Goal: Task Accomplishment & Management: Manage account settings

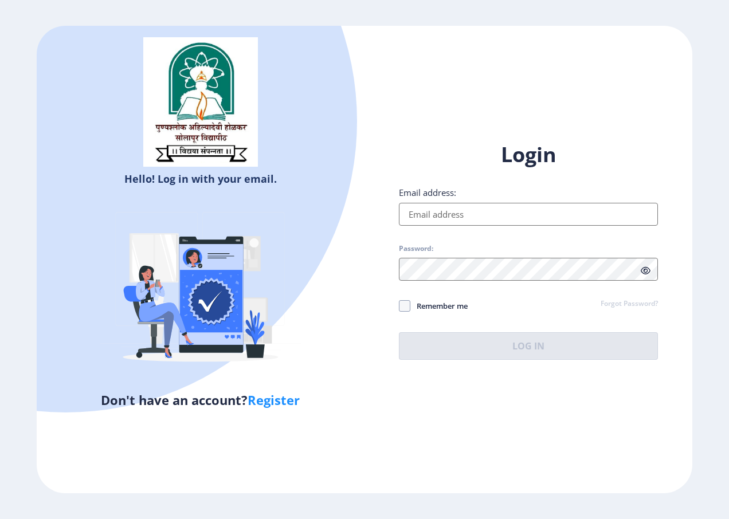
click at [479, 215] on input "Email address:" at bounding box center [528, 214] width 259 height 23
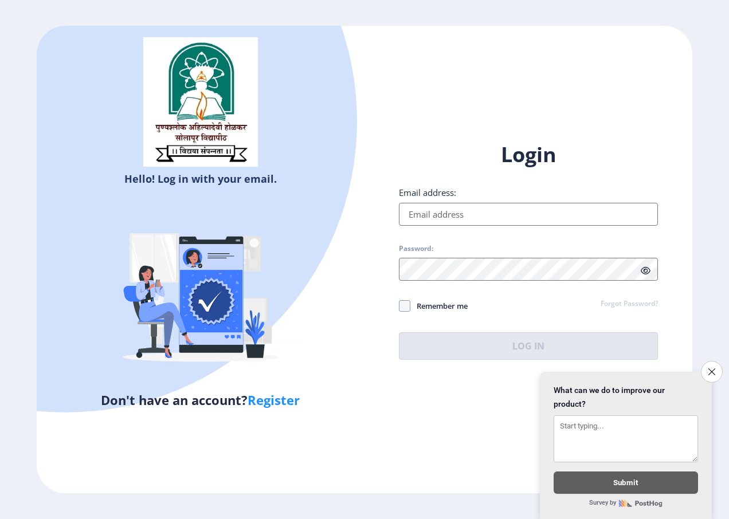
click at [467, 214] on input "Email address:" at bounding box center [528, 214] width 259 height 23
type input "[EMAIL_ADDRESS][DOMAIN_NAME]"
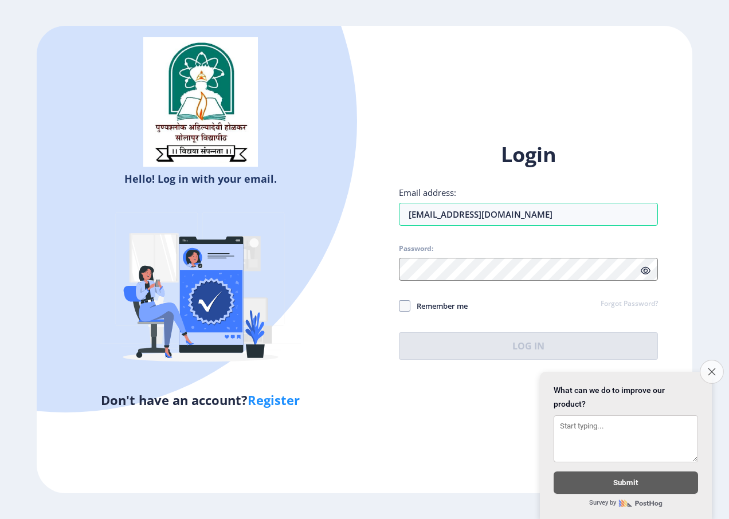
click at [715, 367] on button "Close survey" at bounding box center [711, 372] width 24 height 24
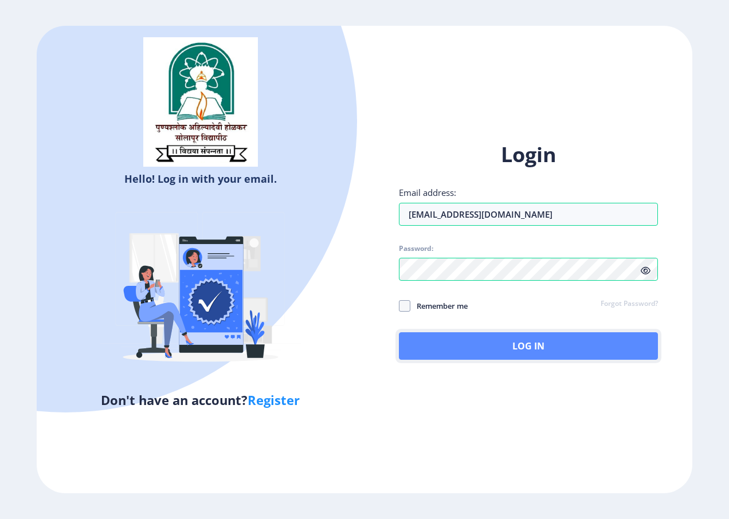
click at [506, 354] on button "Log In" at bounding box center [528, 345] width 259 height 27
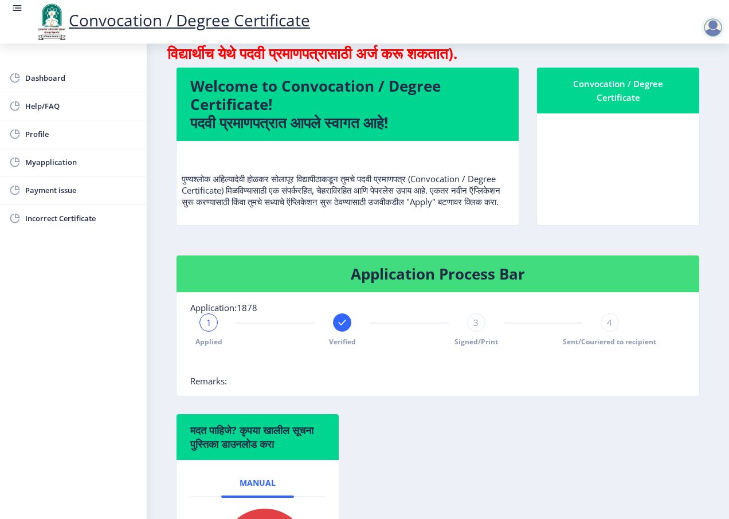
scroll to position [172, 0]
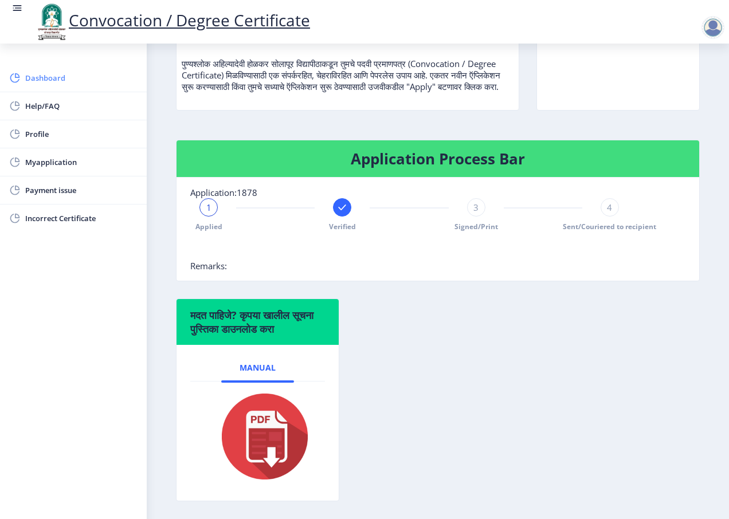
click at [97, 80] on span "Dashboard" at bounding box center [81, 78] width 112 height 14
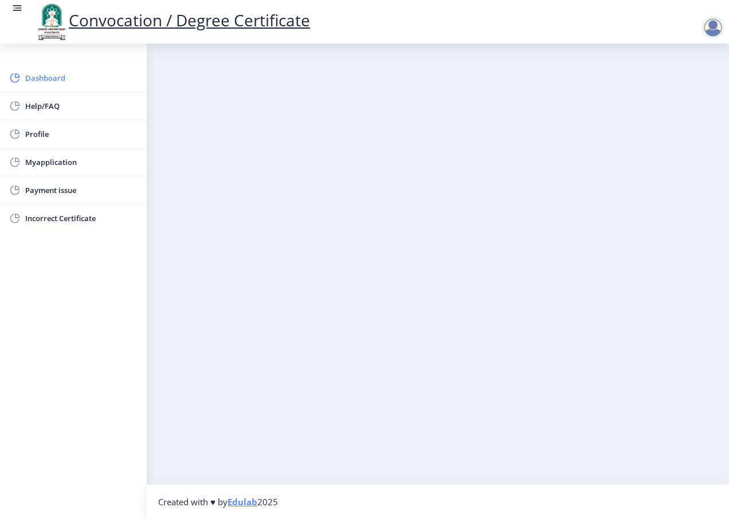
click at [45, 78] on span "Dashboard" at bounding box center [81, 78] width 112 height 14
click at [50, 71] on span "Dashboard" at bounding box center [81, 78] width 112 height 14
click at [62, 135] on span "Profile" at bounding box center [81, 134] width 112 height 14
select select
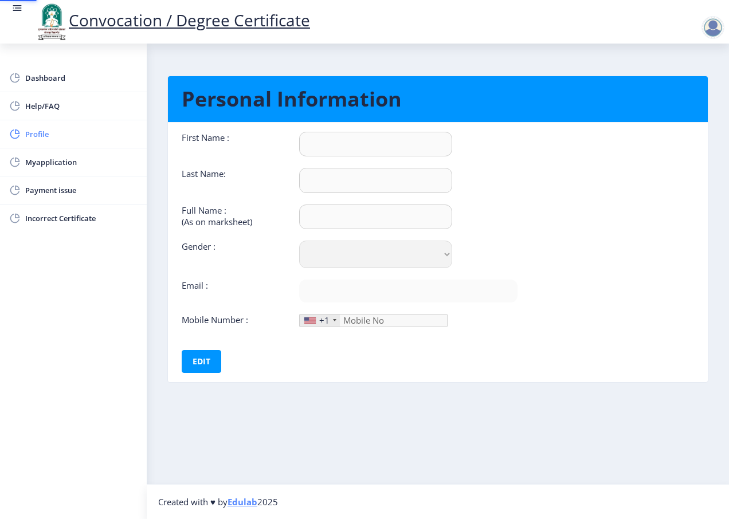
type input "[PERSON_NAME]"
type input "khurd"
type input "[PERSON_NAME]"
select select "[DEMOGRAPHIC_DATA]"
type input "[EMAIL_ADDRESS][DOMAIN_NAME]"
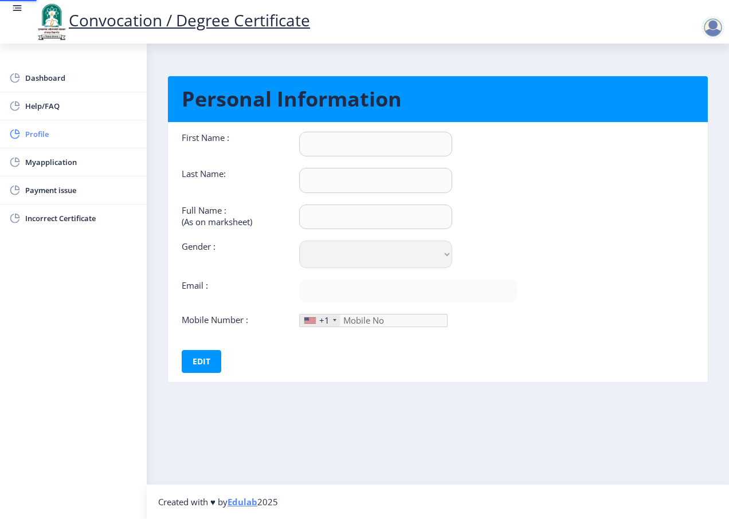
type input "9075173300"
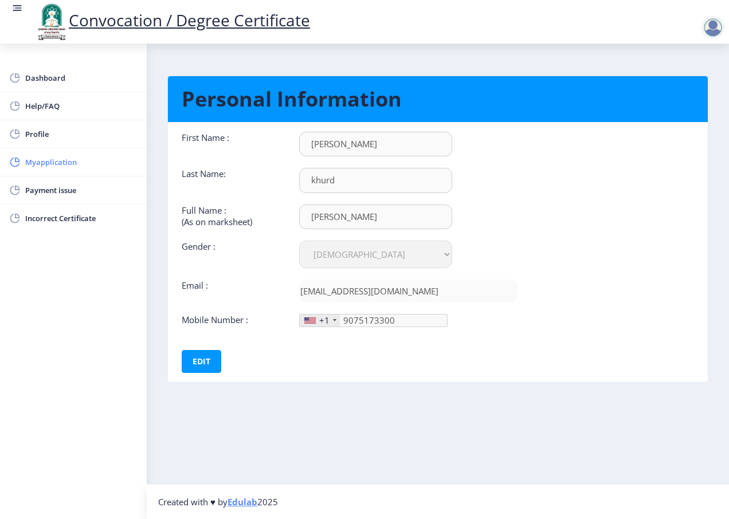
click at [66, 159] on span "Myapplication" at bounding box center [81, 162] width 112 height 14
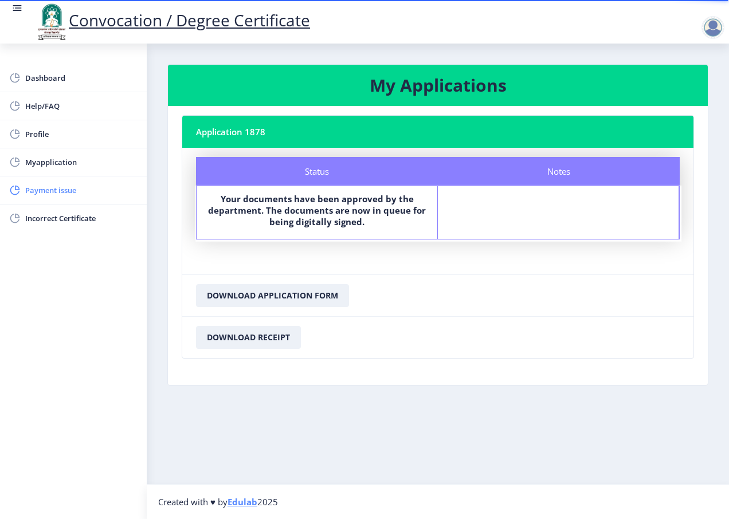
click at [59, 191] on span "Payment issue" at bounding box center [81, 190] width 112 height 14
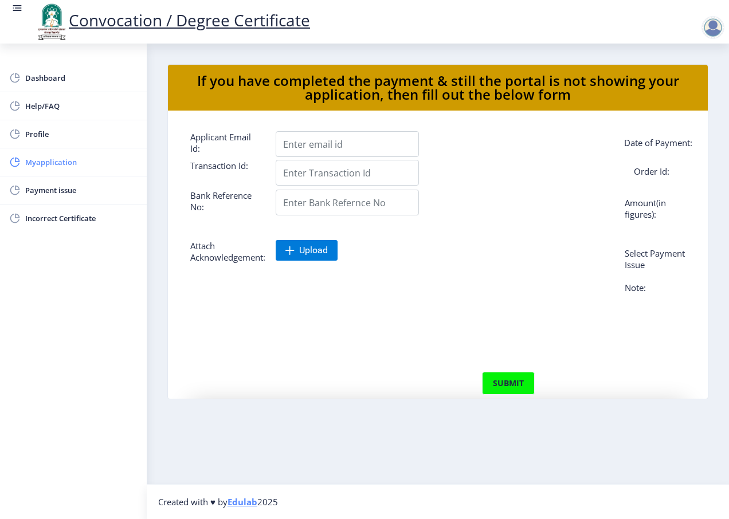
click at [45, 164] on span "Myapplication" at bounding box center [81, 162] width 112 height 14
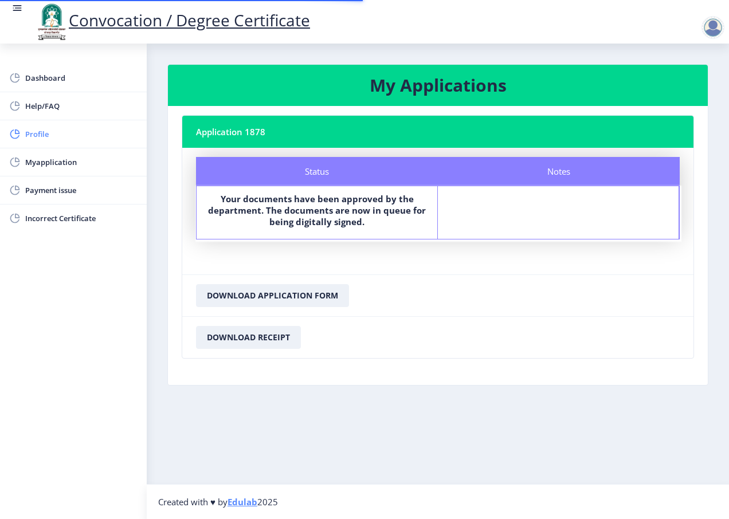
click at [44, 137] on span "Profile" at bounding box center [81, 134] width 112 height 14
select select
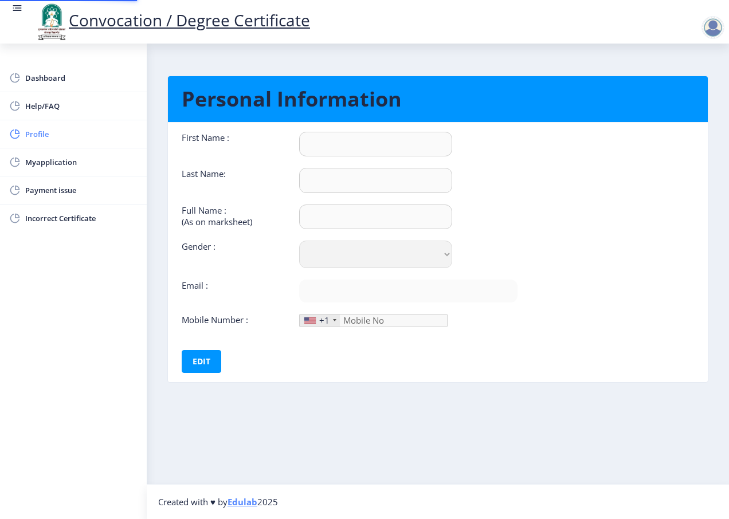
type input "[PERSON_NAME]"
type input "khurd"
type input "[PERSON_NAME]"
select select "[DEMOGRAPHIC_DATA]"
type input "[EMAIL_ADDRESS][DOMAIN_NAME]"
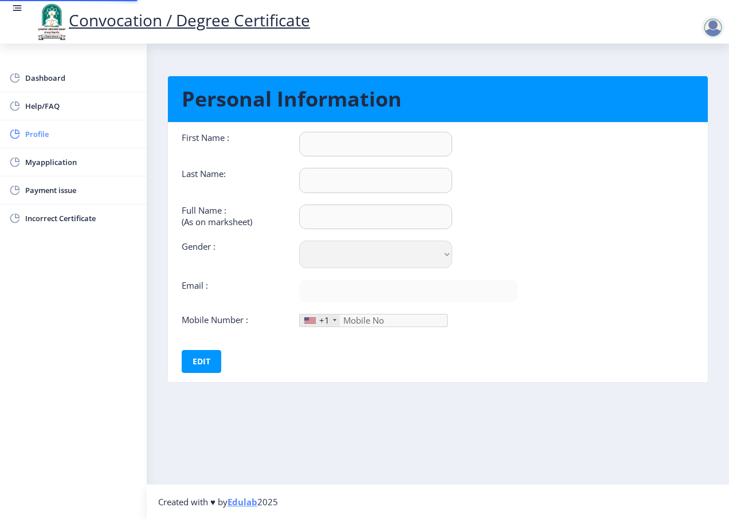
type input "9075173300"
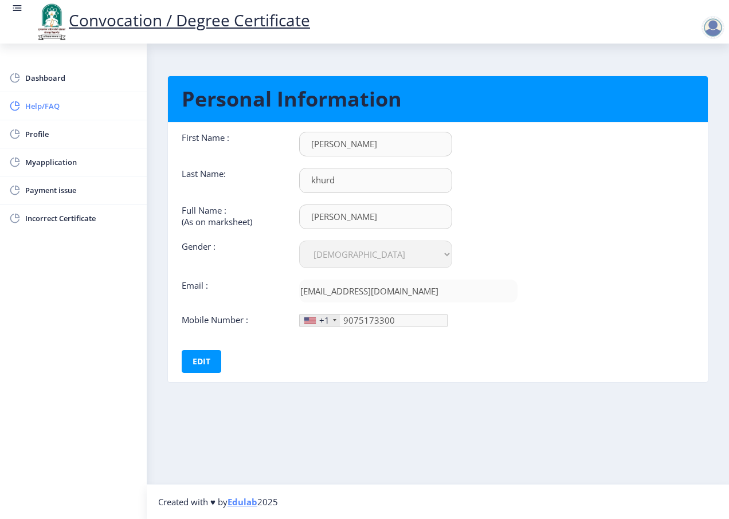
click at [44, 103] on span "Help/FAQ" at bounding box center [81, 106] width 112 height 14
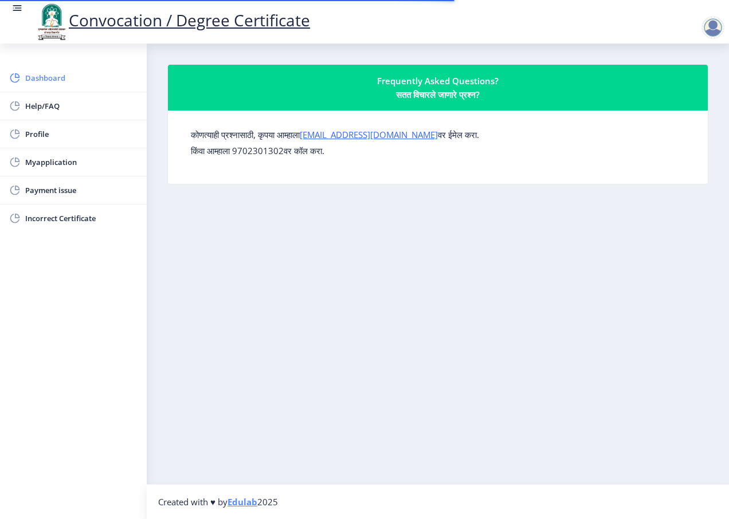
click at [46, 76] on span "Dashboard" at bounding box center [81, 78] width 112 height 14
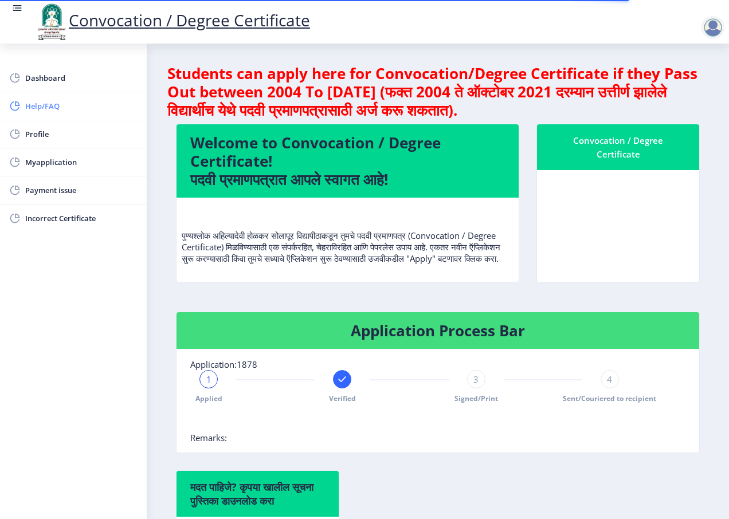
click at [65, 98] on link "Help/FAQ" at bounding box center [73, 105] width 147 height 27
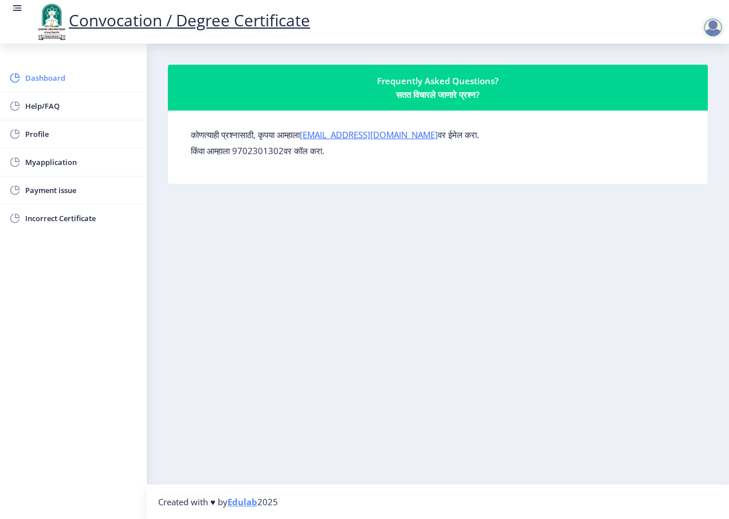
click at [52, 78] on span "Dashboard" at bounding box center [81, 78] width 112 height 14
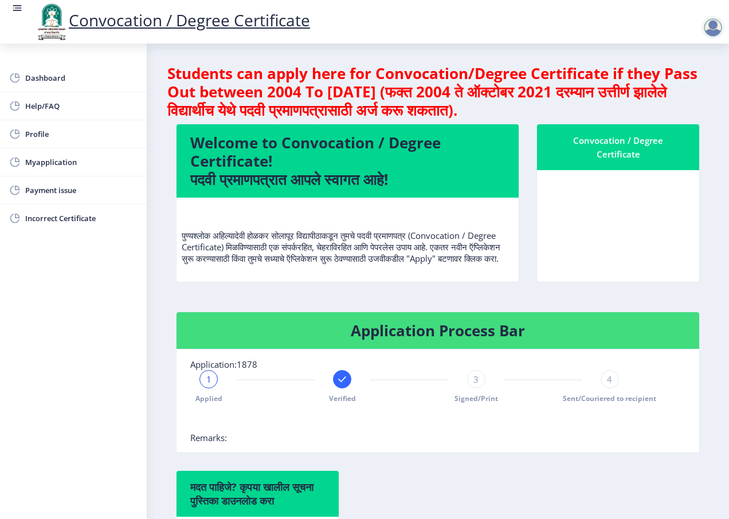
drag, startPoint x: 188, startPoint y: 86, endPoint x: 639, endPoint y: 104, distance: 450.5
click at [639, 104] on h4 "Students can apply here for Convocation/Degree Certificate if they Pass Out bet…" at bounding box center [437, 91] width 541 height 55
drag, startPoint x: 639, startPoint y: 104, endPoint x: 618, endPoint y: 108, distance: 21.1
click at [620, 107] on h4 "Students can apply here for Convocation/Degree Certificate if they Pass Out bet…" at bounding box center [437, 91] width 541 height 55
click at [619, 152] on div "Convocation / Degree Certificate" at bounding box center [617, 146] width 135 height 27
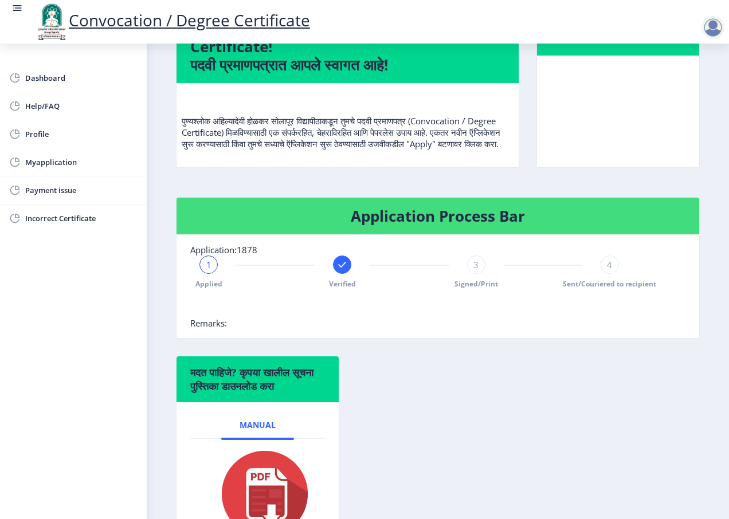
scroll to position [110, 0]
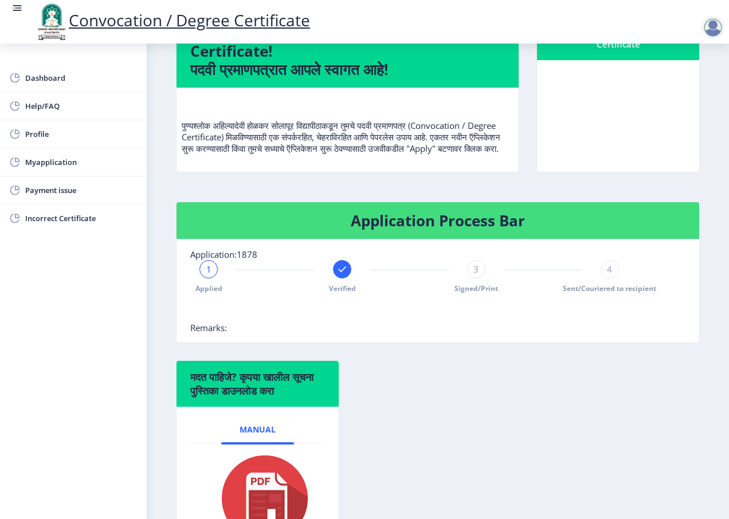
click at [715, 31] on div at bounding box center [712, 27] width 23 height 23
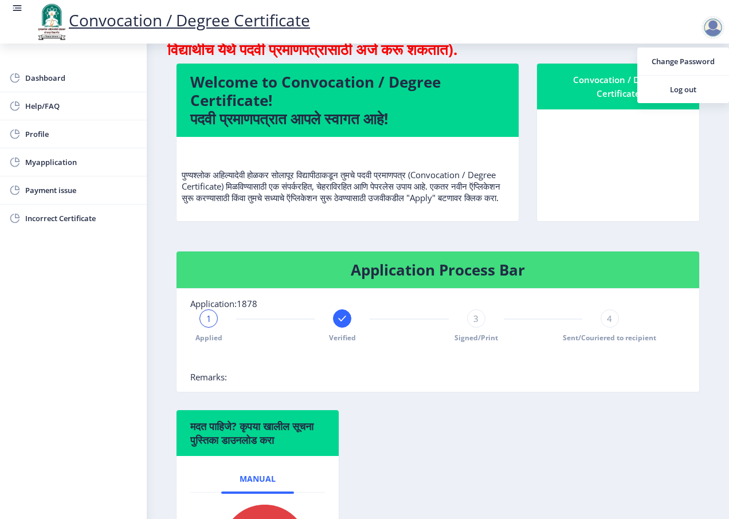
scroll to position [0, 0]
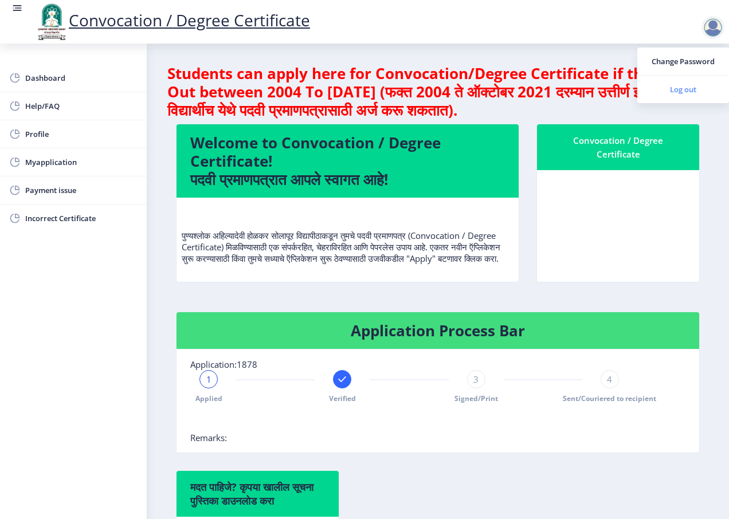
click at [688, 86] on span "Log out" at bounding box center [682, 89] width 73 height 14
